Goal: Task Accomplishment & Management: Complete application form

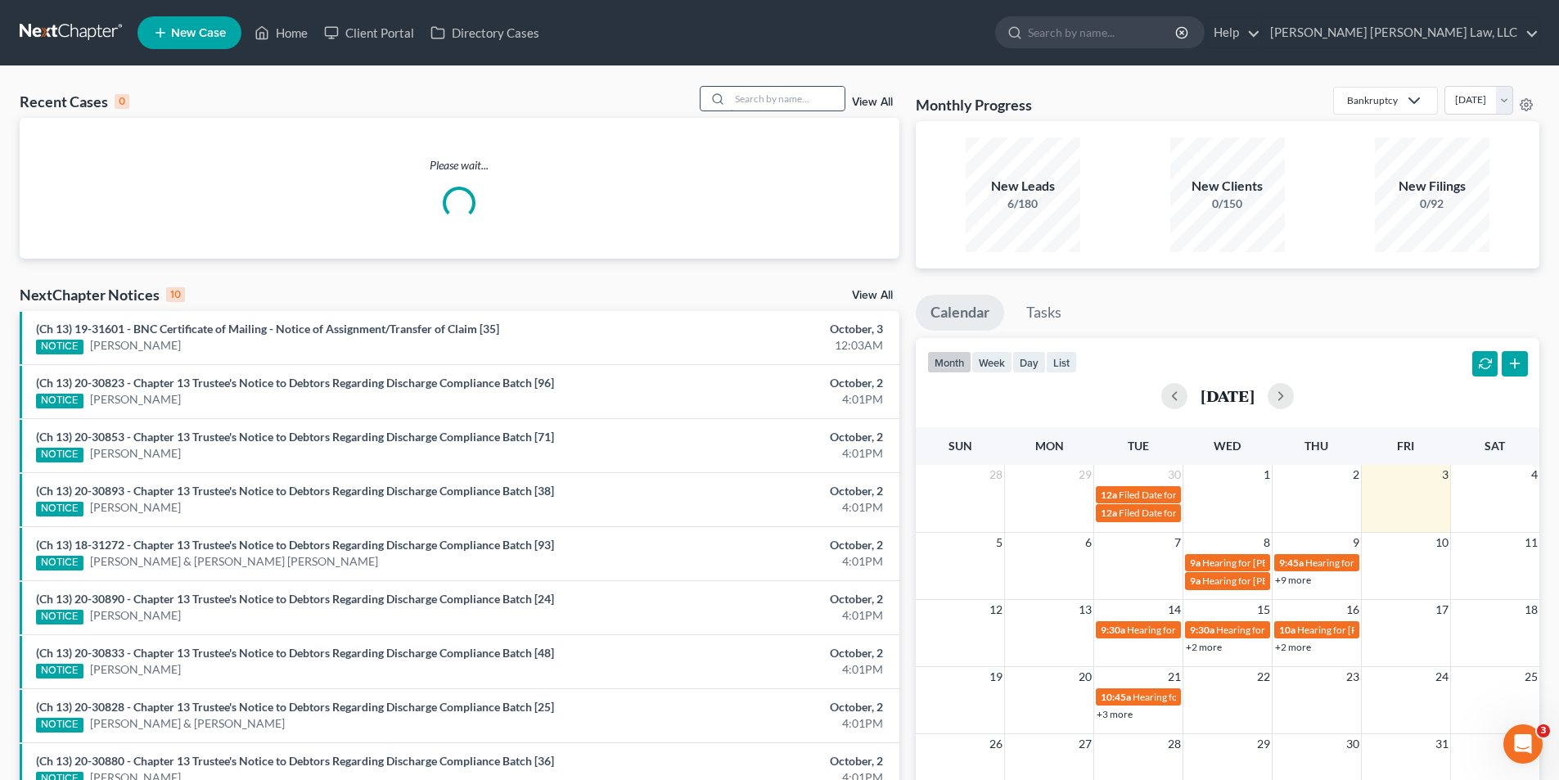
click at [756, 92] on input "search" at bounding box center [787, 99] width 115 height 24
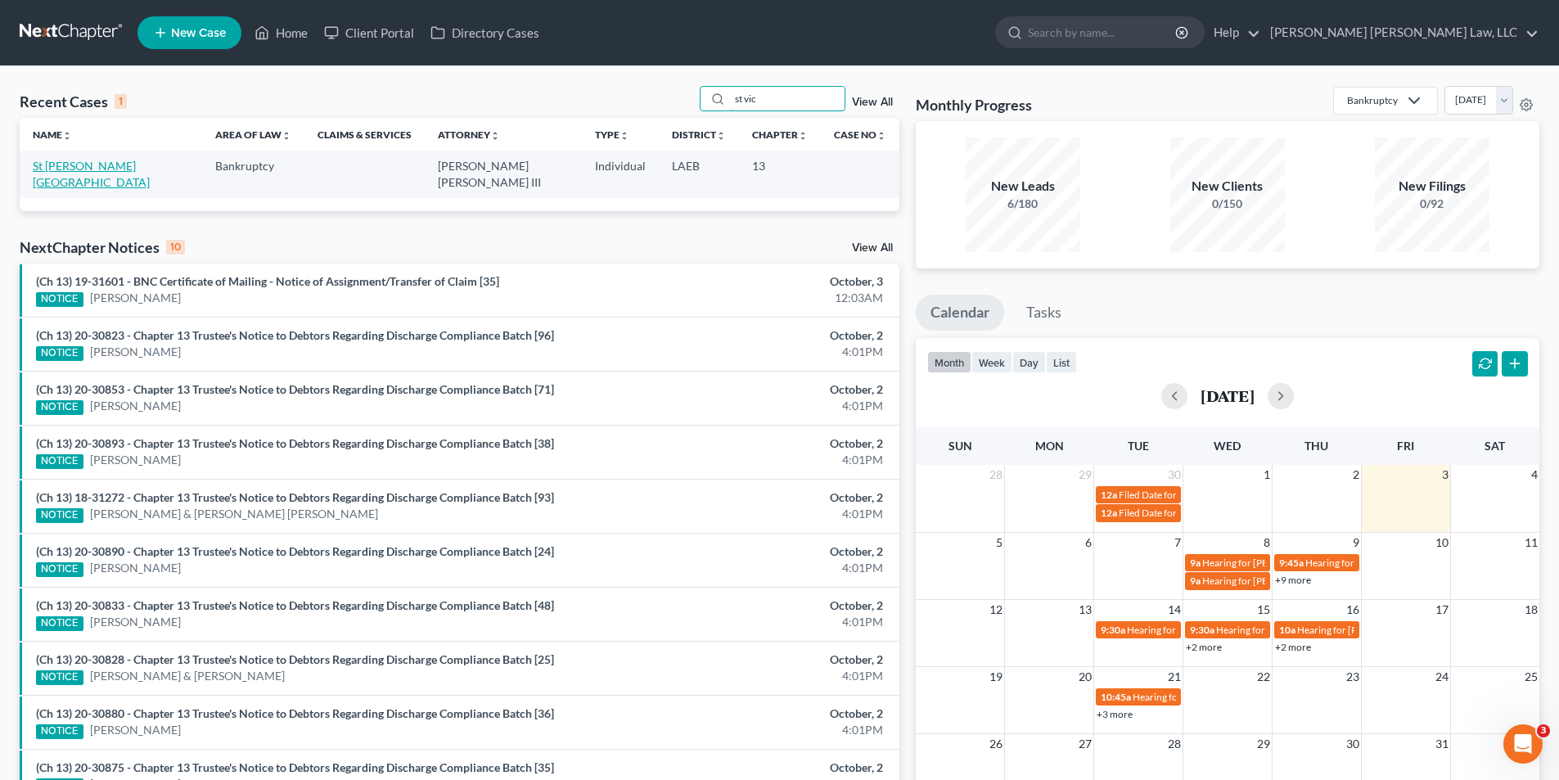
type input "st vic"
click at [63, 163] on link "St [PERSON_NAME][GEOGRAPHIC_DATA]" at bounding box center [91, 174] width 117 height 30
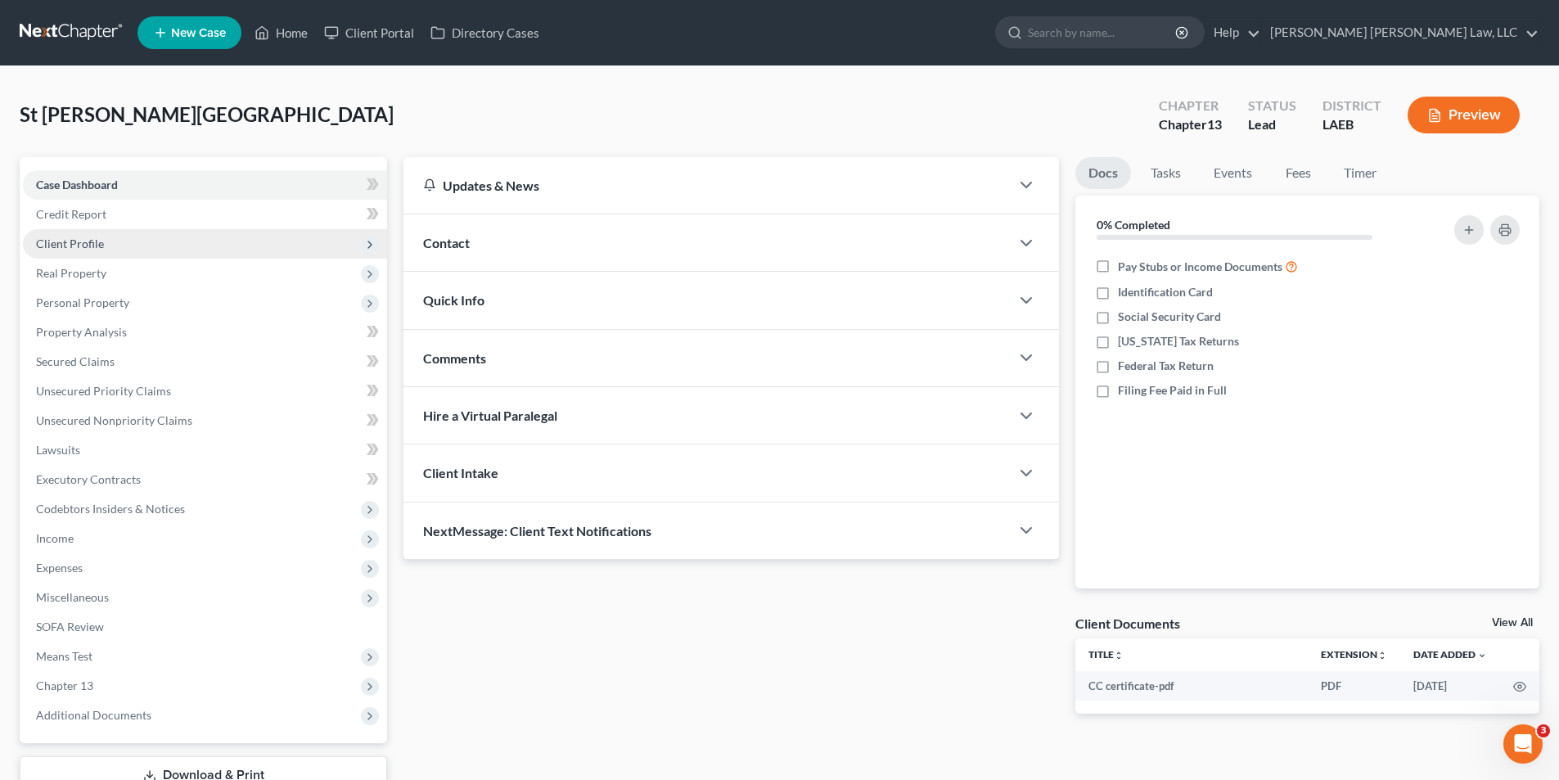
click at [55, 234] on span "Client Profile" at bounding box center [205, 243] width 364 height 29
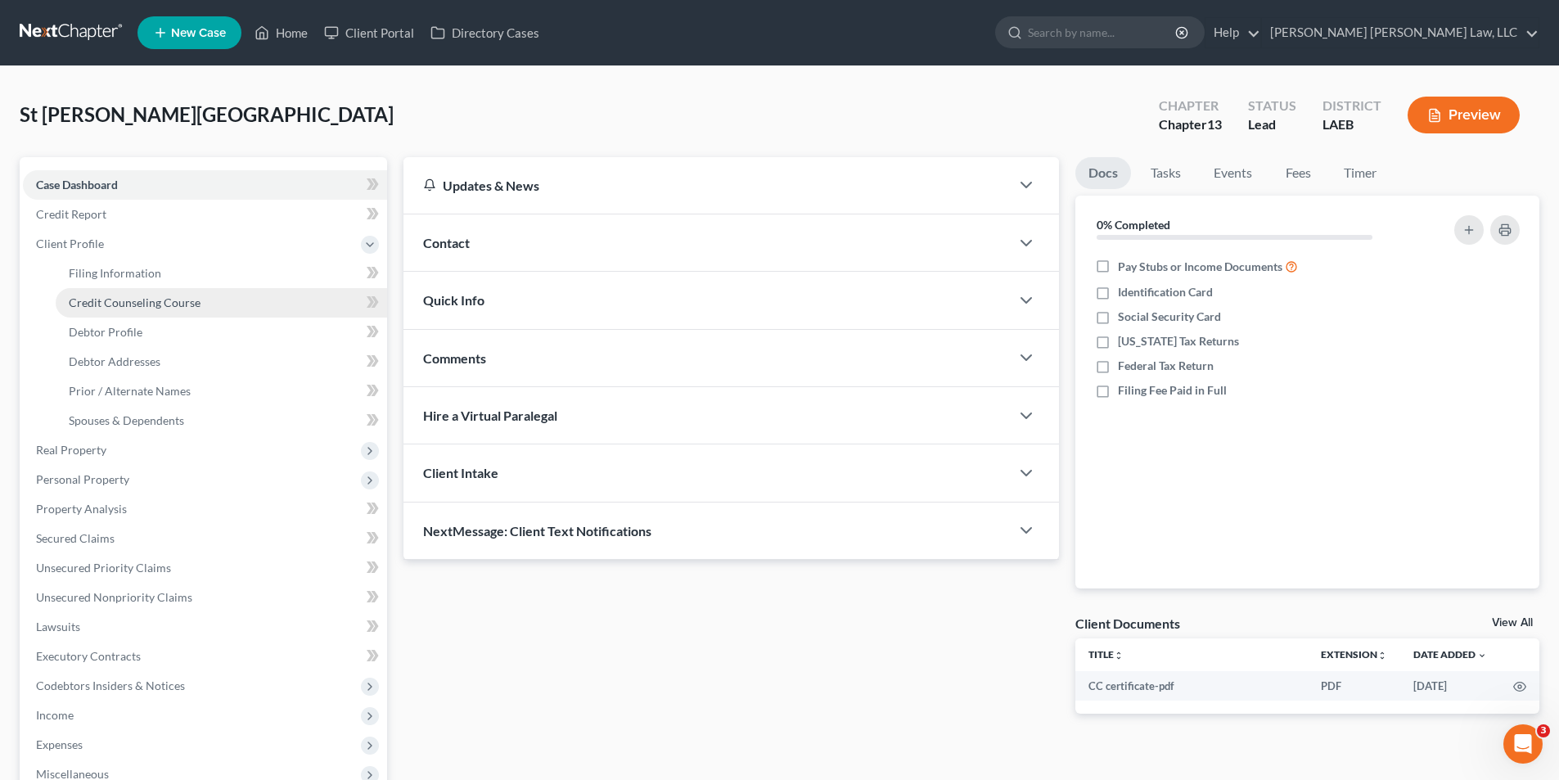
click at [114, 300] on span "Credit Counseling Course" at bounding box center [135, 302] width 132 height 14
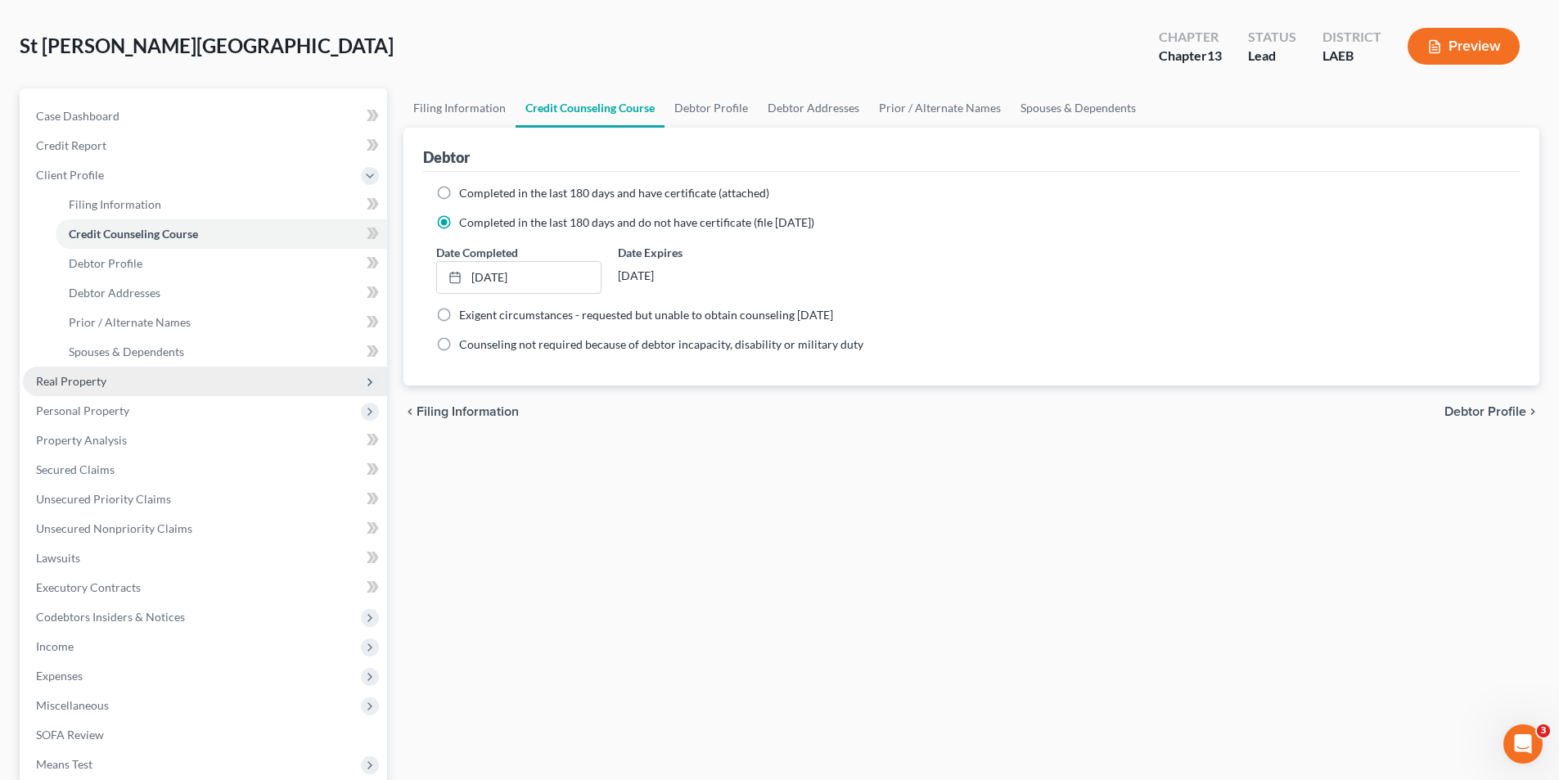
scroll to position [164, 0]
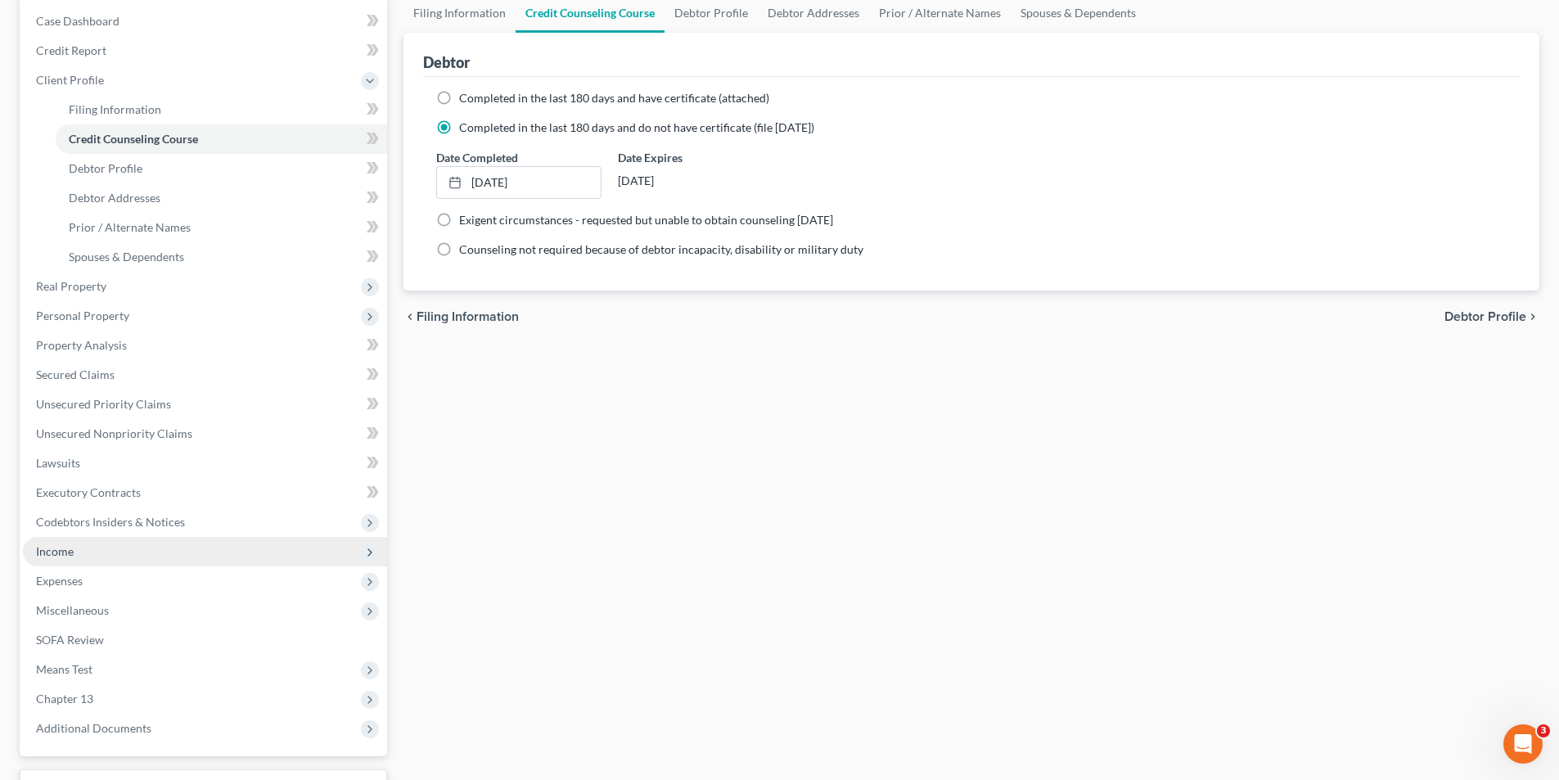
click at [80, 552] on span "Income" at bounding box center [205, 551] width 364 height 29
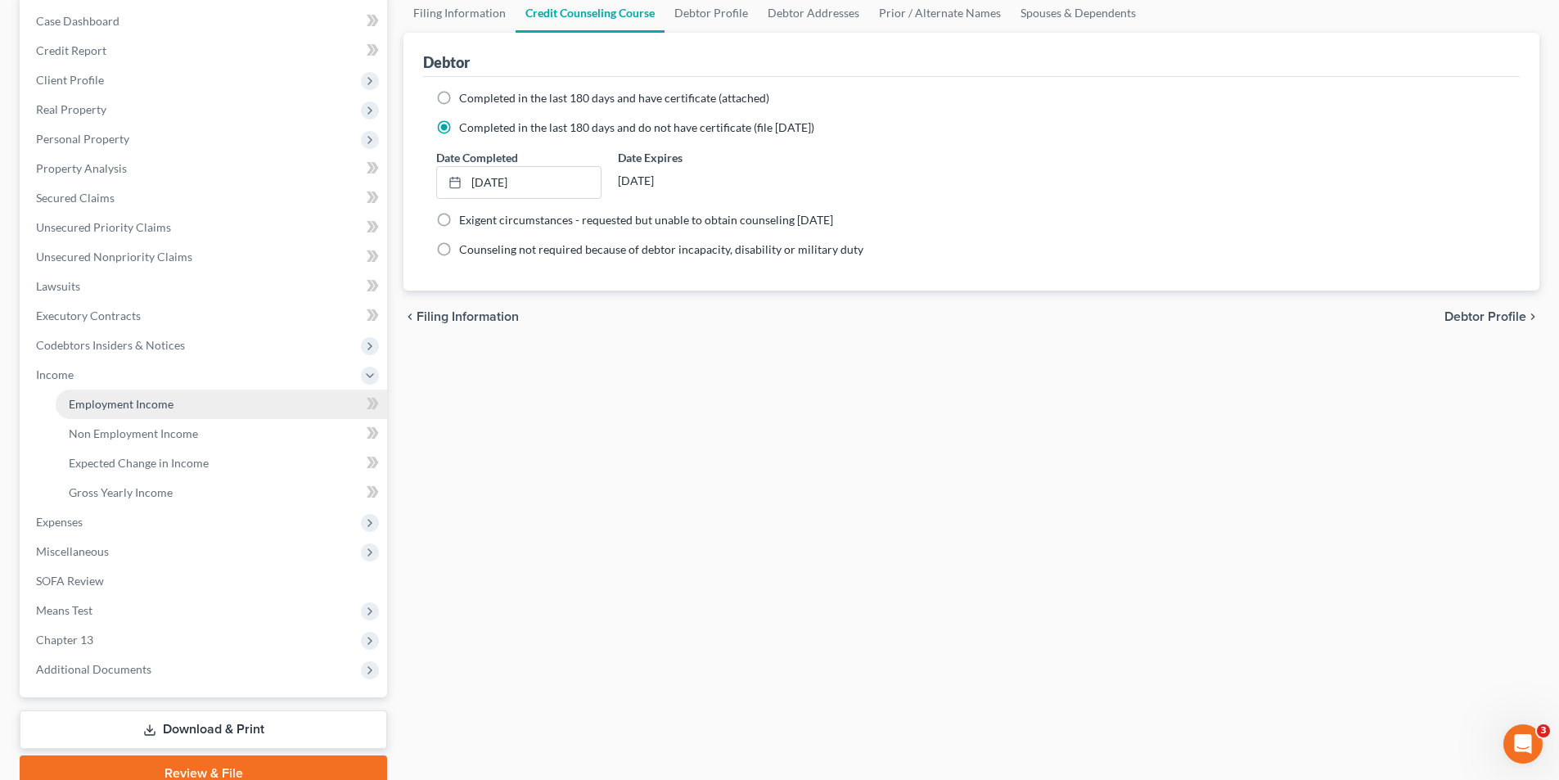
click at [107, 397] on span "Employment Income" at bounding box center [121, 404] width 105 height 14
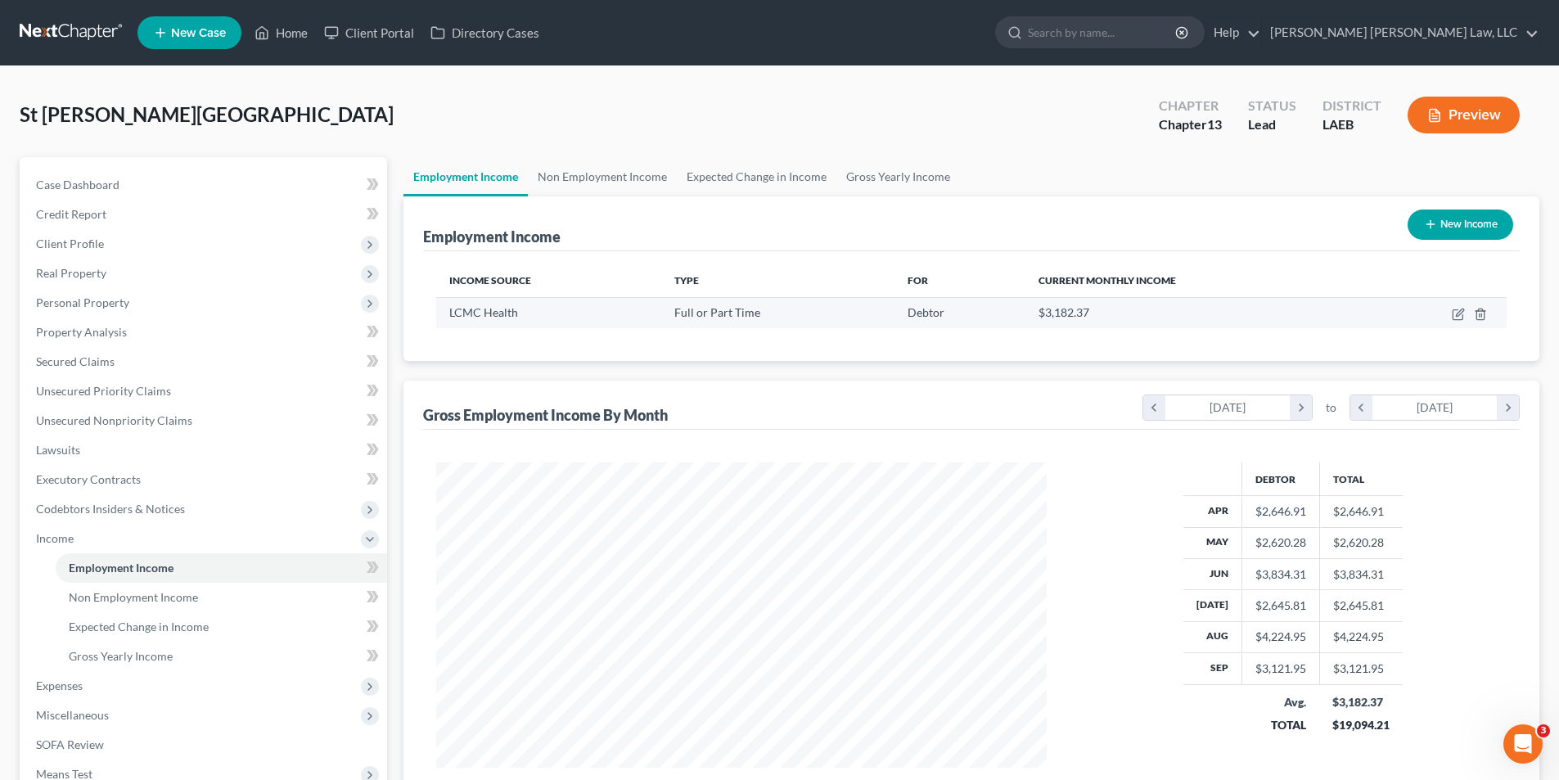
scroll to position [305, 643]
click at [566, 178] on link "Non Employment Income" at bounding box center [602, 176] width 149 height 39
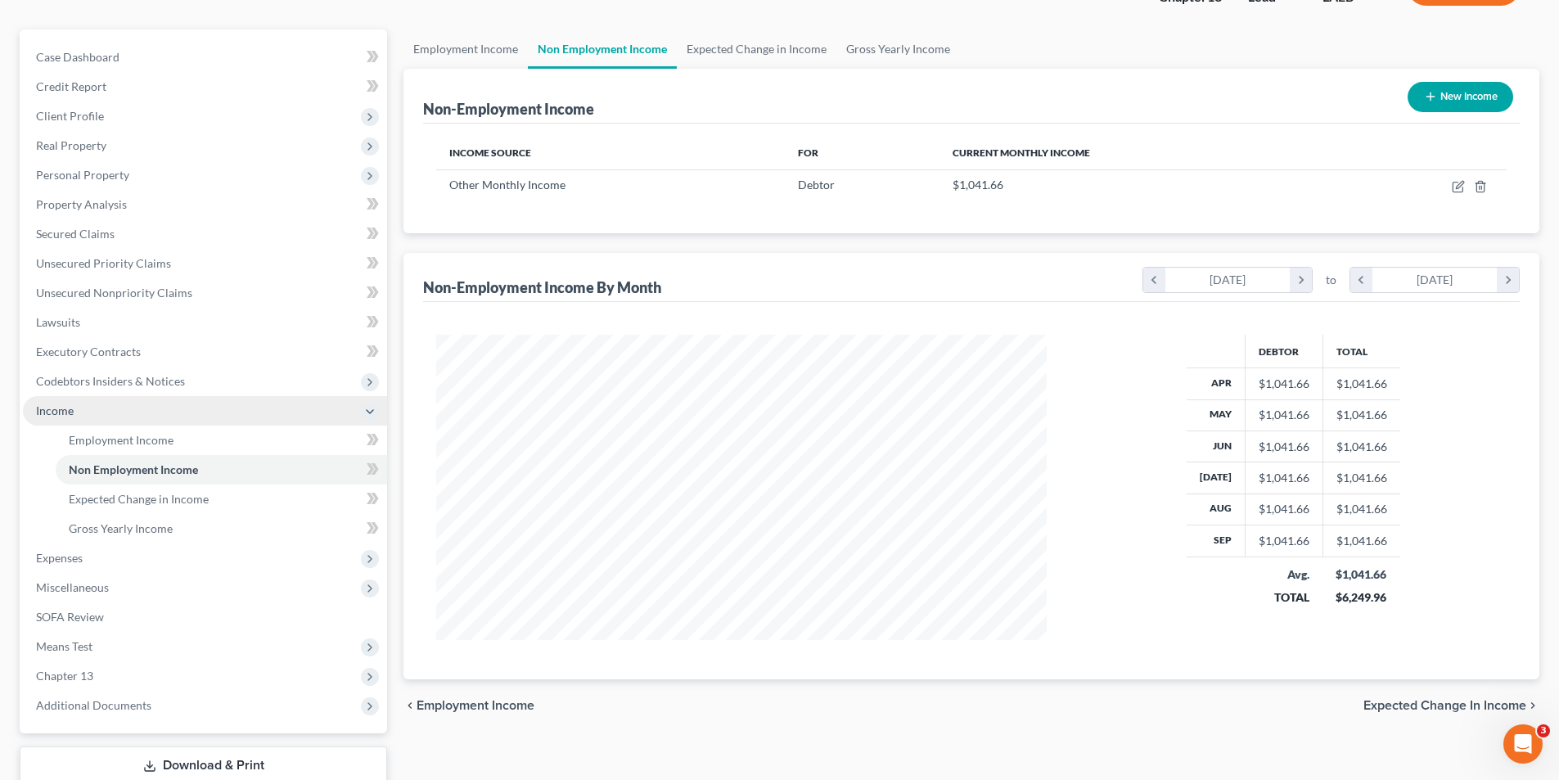
scroll to position [237, 0]
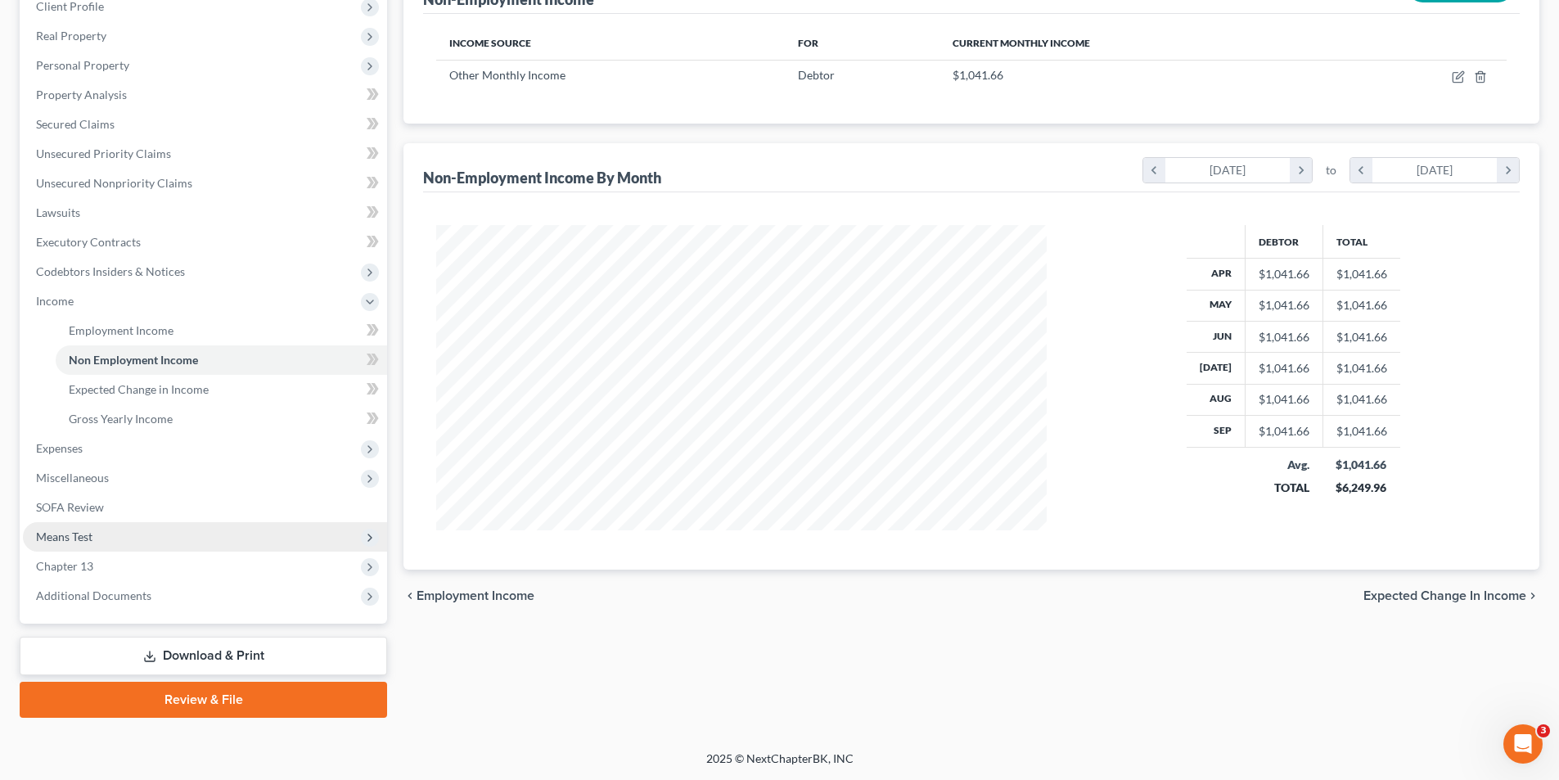
click at [69, 541] on span "Means Test" at bounding box center [64, 537] width 56 height 14
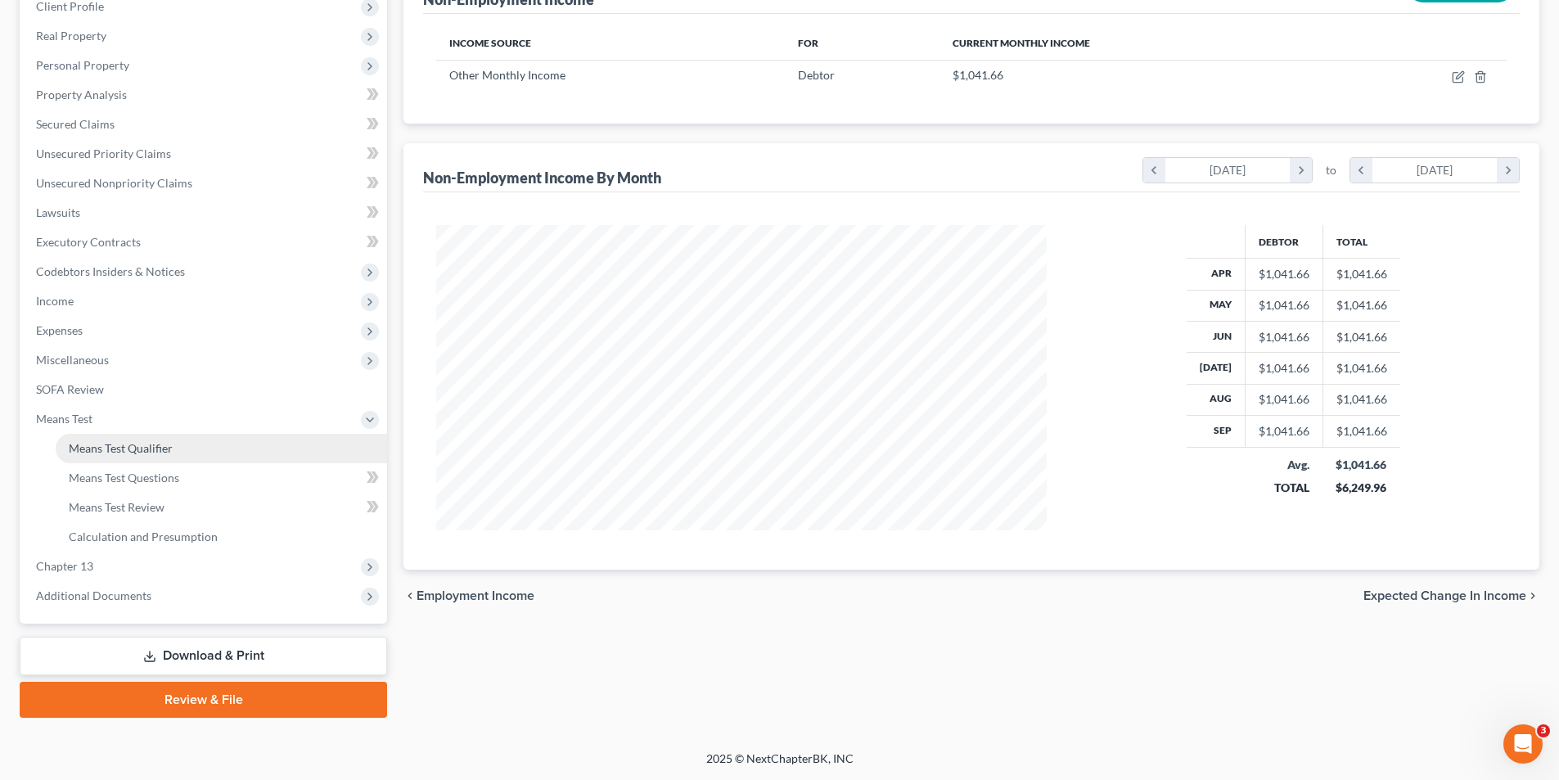
click at [102, 460] on link "Means Test Qualifier" at bounding box center [221, 448] width 331 height 29
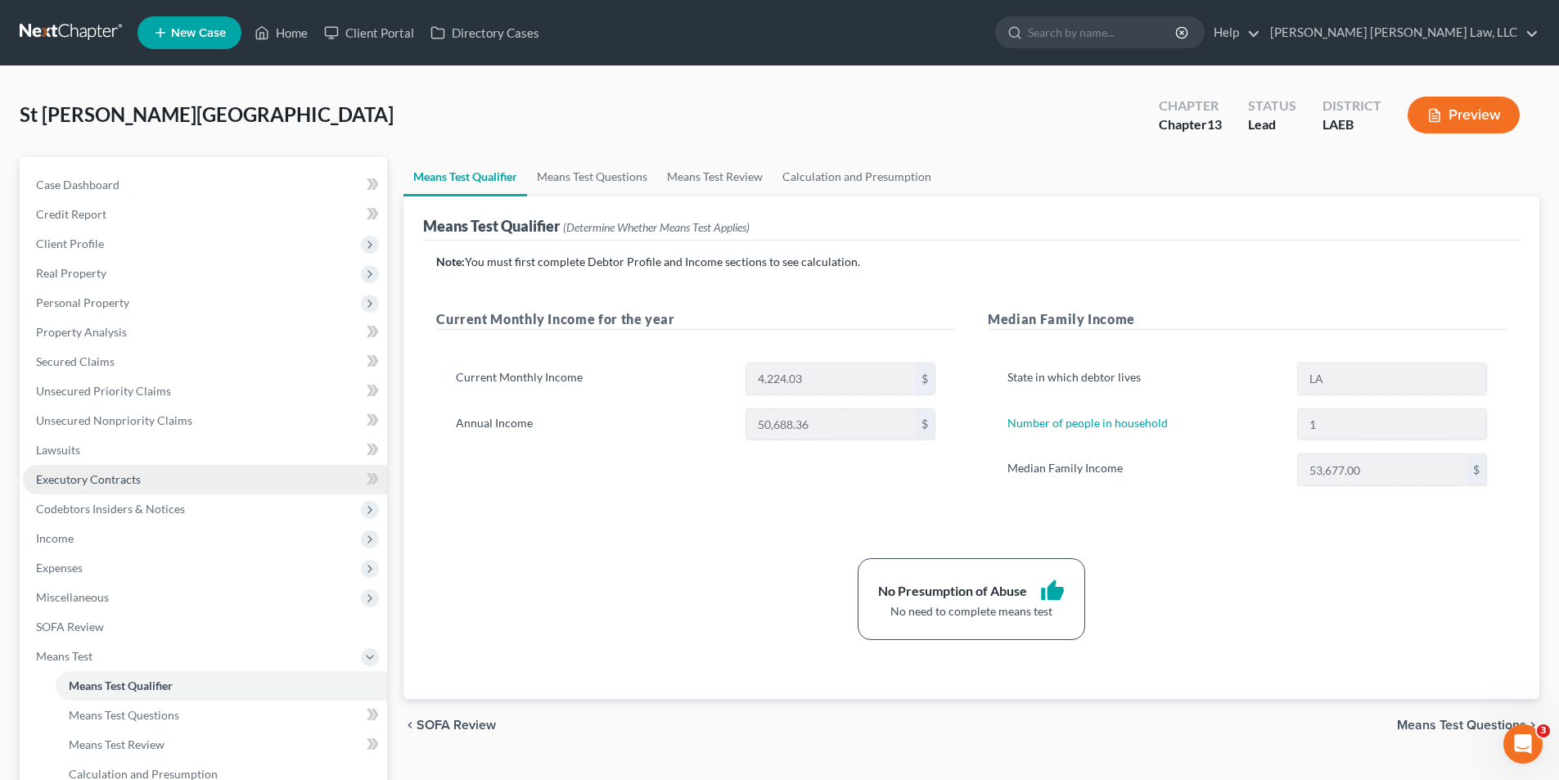
click at [105, 478] on span "Executory Contracts" at bounding box center [88, 479] width 105 height 14
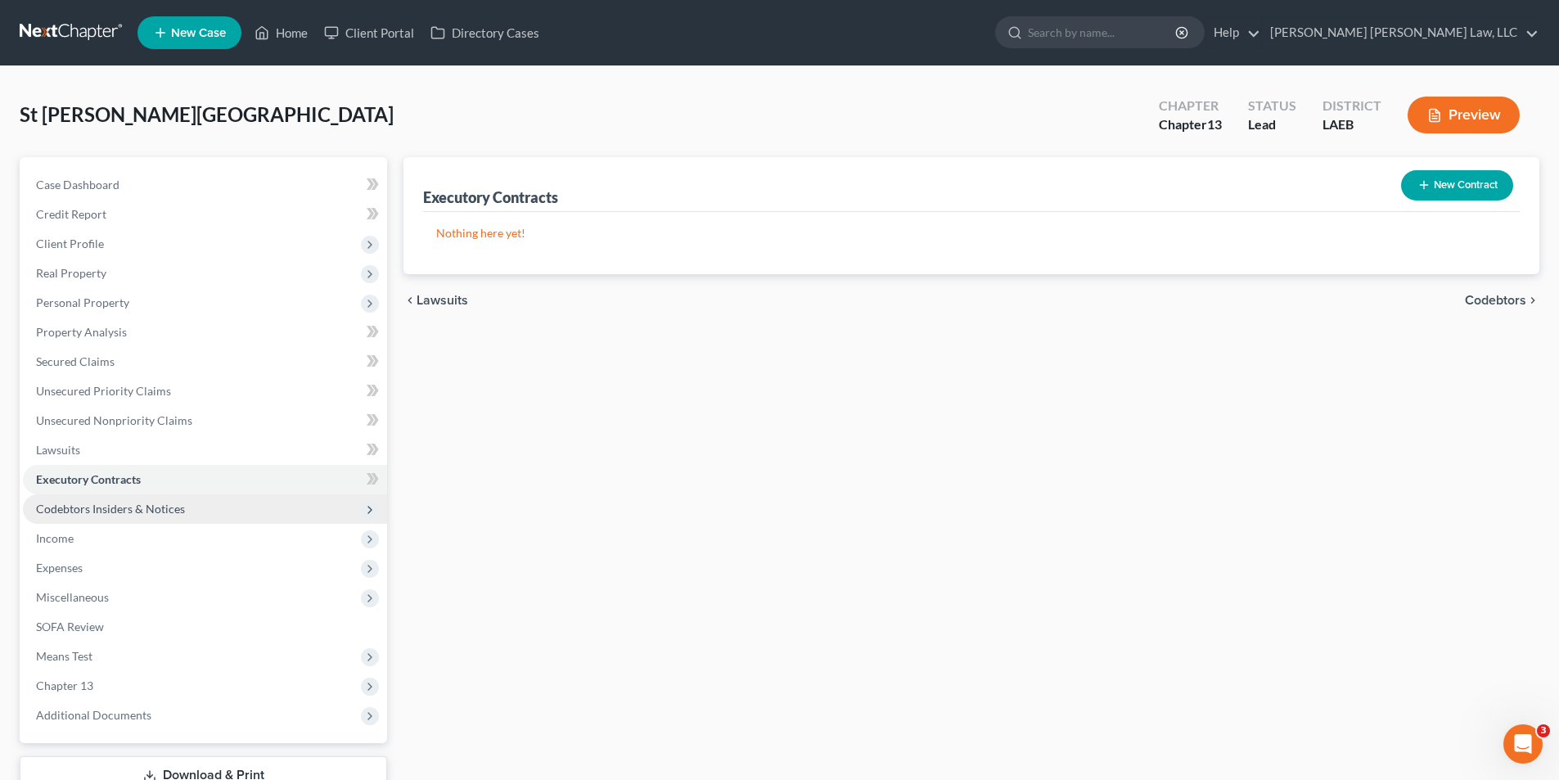
click at [68, 507] on span "Codebtors Insiders & Notices" at bounding box center [110, 509] width 149 height 14
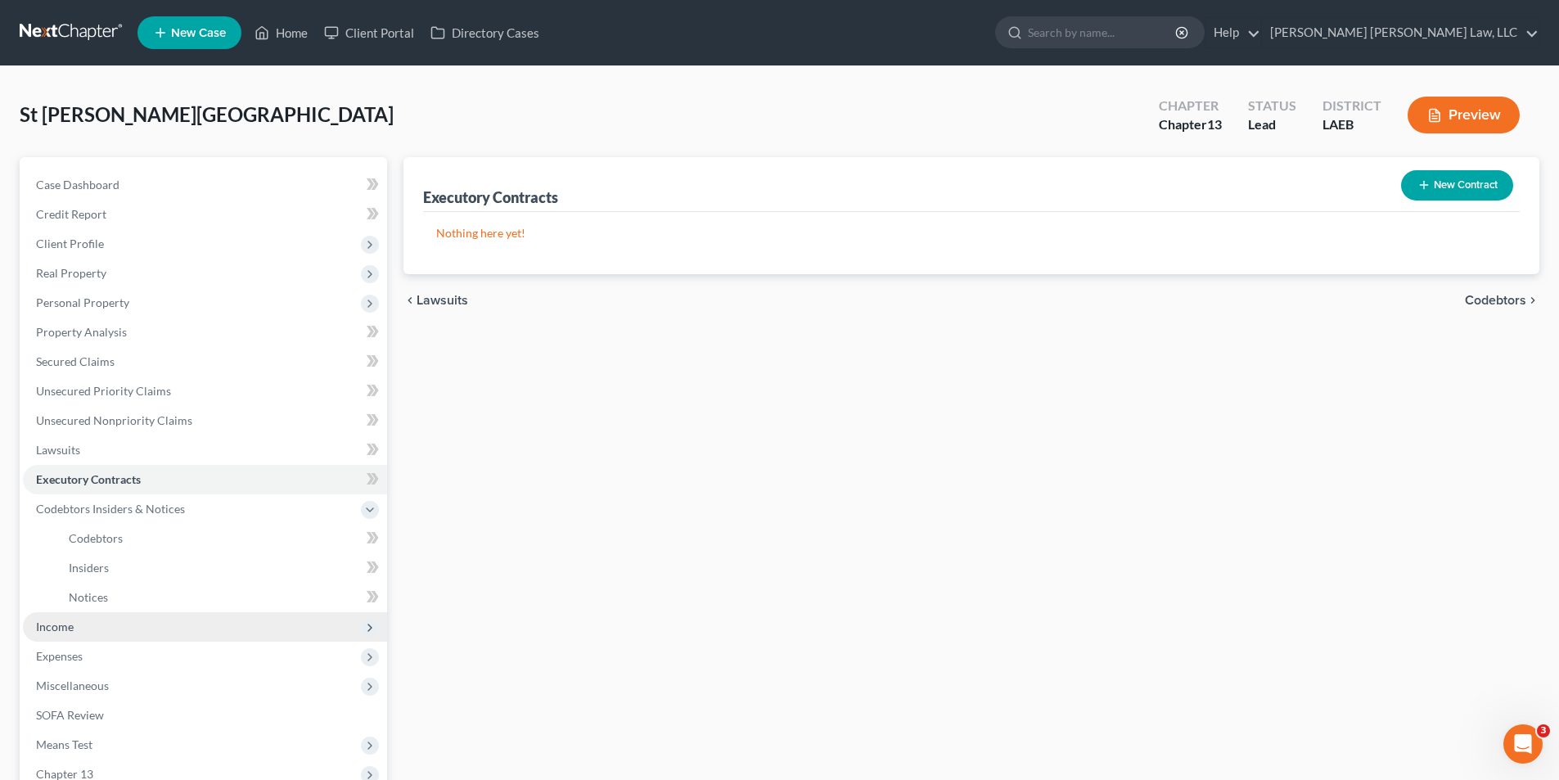
click at [41, 630] on span "Income" at bounding box center [55, 627] width 38 height 14
